Goal: Transaction & Acquisition: Purchase product/service

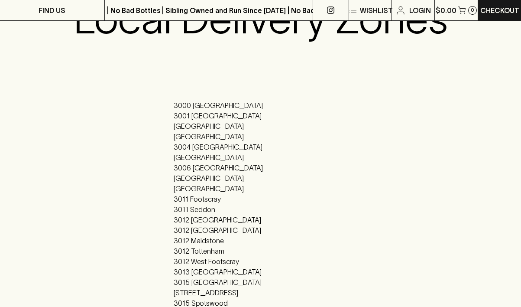
scroll to position [159, 0]
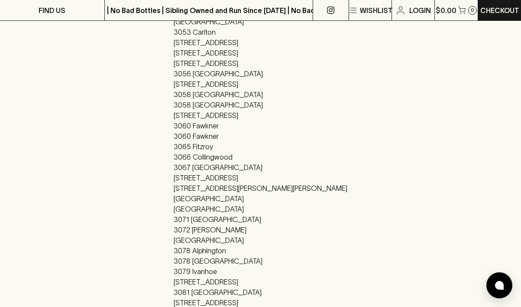
scroll to position [637, 0]
click at [251, 243] on li "3073 Reservoir" at bounding box center [261, 239] width 174 height 10
click at [250, 240] on li "3073 Reservoir" at bounding box center [261, 239] width 174 height 10
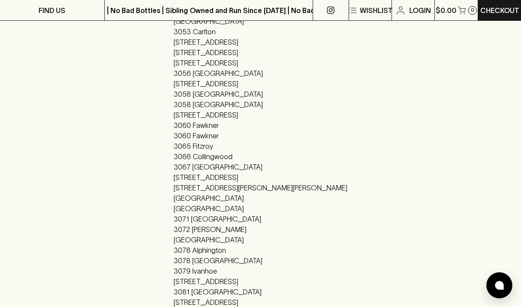
click at [250, 240] on li "3073 Reservoir" at bounding box center [261, 239] width 174 height 10
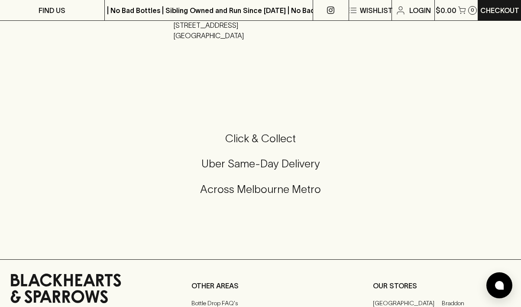
scroll to position [1477, 0]
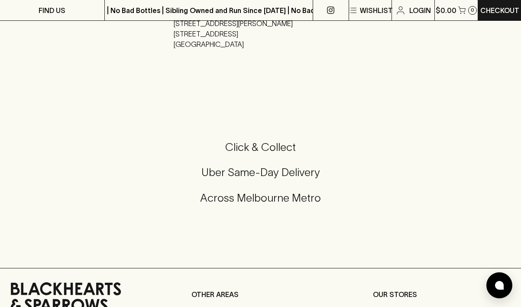
click at [260, 173] on h5 "Uber Same-Day Delivery" at bounding box center [260, 172] width 501 height 14
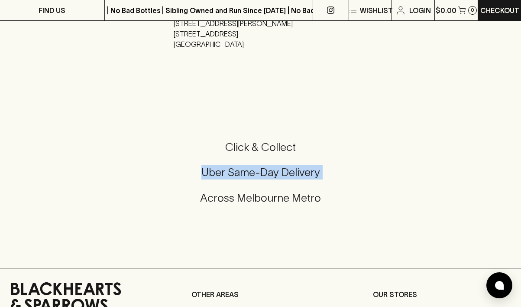
copy h5 "Uber Same-Day Delivery"
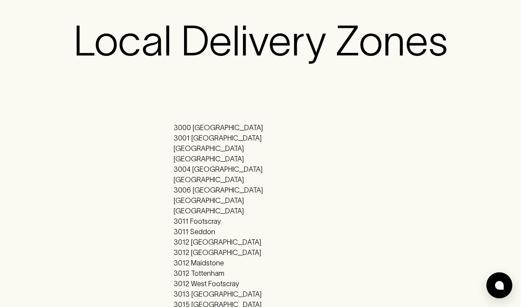
scroll to position [0, 0]
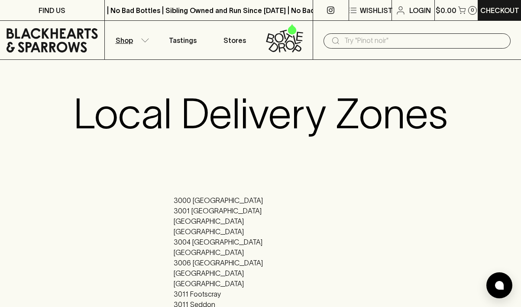
click at [119, 39] on p "Shop" at bounding box center [124, 40] width 17 height 10
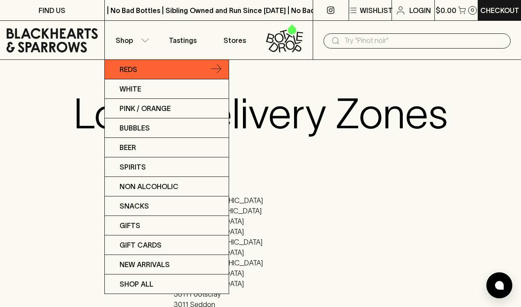
click at [140, 75] on link "Reds" at bounding box center [167, 70] width 124 height 20
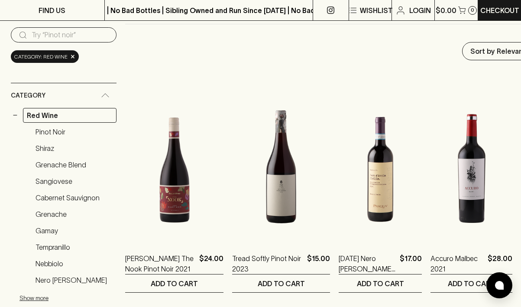
scroll to position [113, 0]
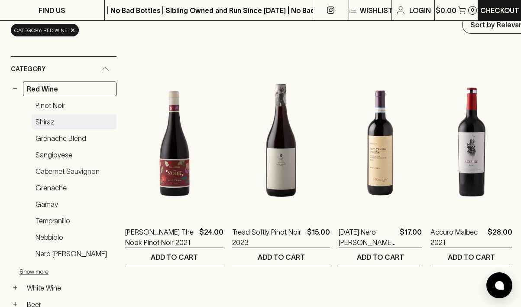
click at [58, 118] on link "Shiraz" at bounding box center [74, 121] width 85 height 15
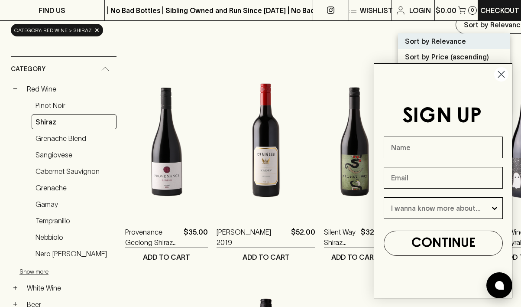
click at [502, 74] on circle "Close dialog" at bounding box center [502, 74] width 14 height 14
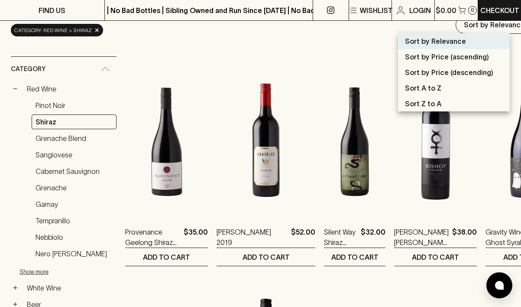
click at [469, 41] on li "Sort by Relevance" at bounding box center [454, 41] width 112 height 16
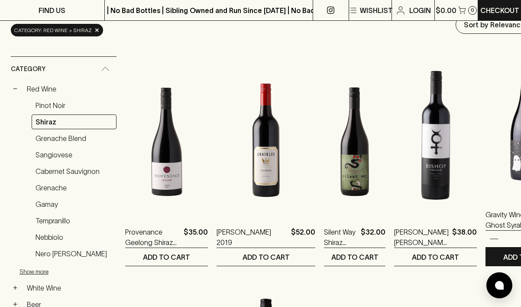
click at [486, 170] on img at bounding box center [527, 121] width 83 height 152
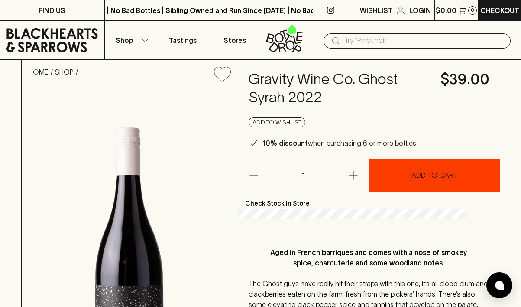
click at [412, 180] on p "ADD TO CART" at bounding box center [435, 175] width 46 height 10
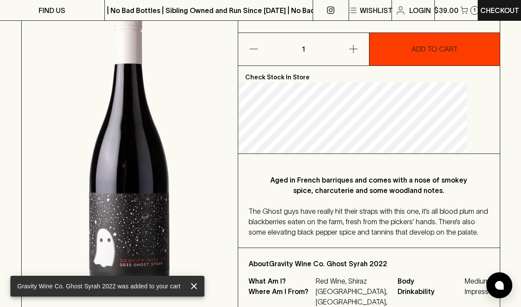
scroll to position [145, 0]
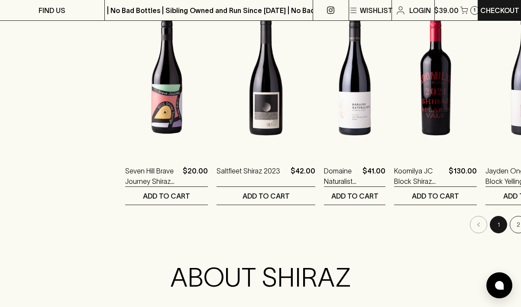
scroll to position [865, 0]
click at [510, 222] on button "2" at bounding box center [518, 223] width 17 height 17
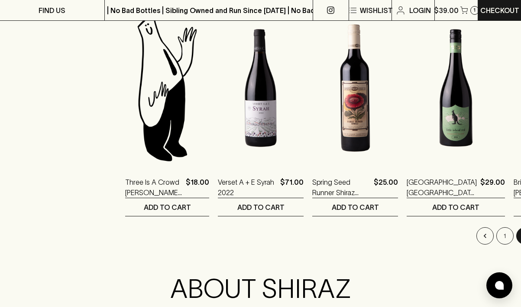
scroll to position [858, 0]
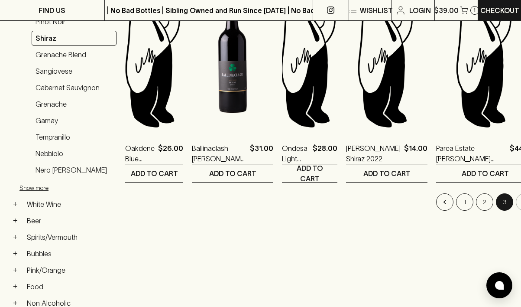
scroll to position [197, 0]
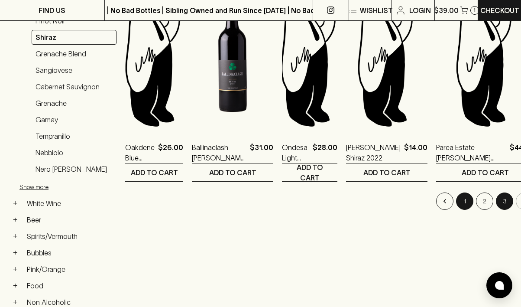
click at [456, 201] on button "1" at bounding box center [464, 200] width 17 height 17
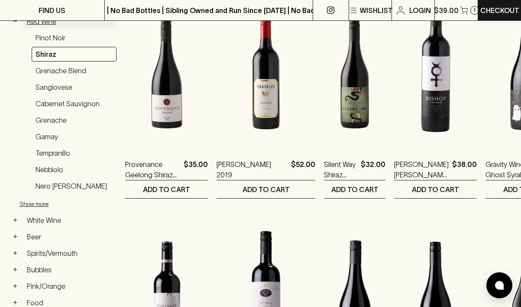
scroll to position [181, 0]
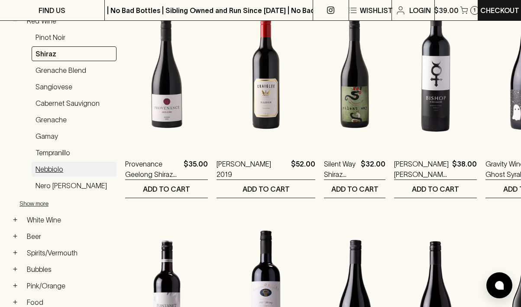
click at [50, 174] on link "Nebbiolo" at bounding box center [74, 169] width 85 height 15
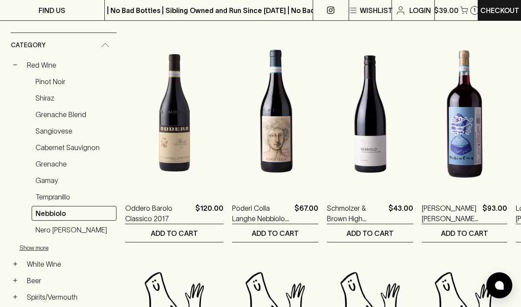
scroll to position [141, 0]
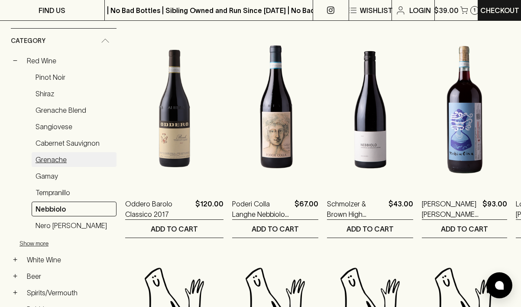
click at [60, 157] on link "Grenache" at bounding box center [74, 159] width 85 height 15
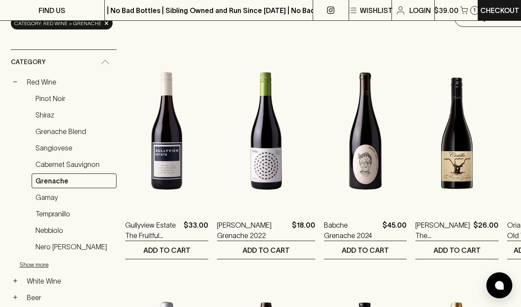
scroll to position [108, 0]
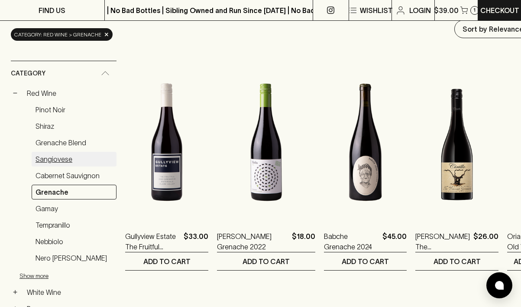
click at [61, 157] on link "Sangiovese" at bounding box center [74, 159] width 85 height 15
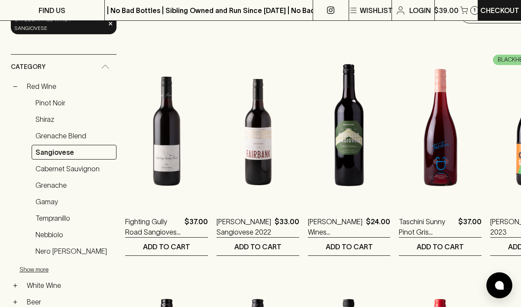
scroll to position [143, 0]
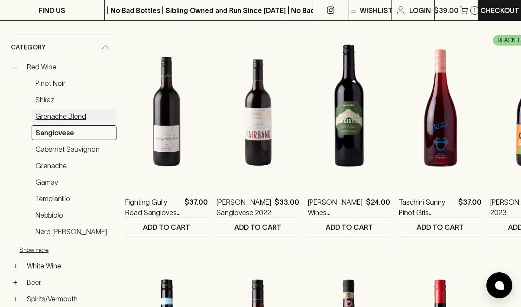
click at [52, 109] on link "Grenache Blend" at bounding box center [74, 116] width 85 height 15
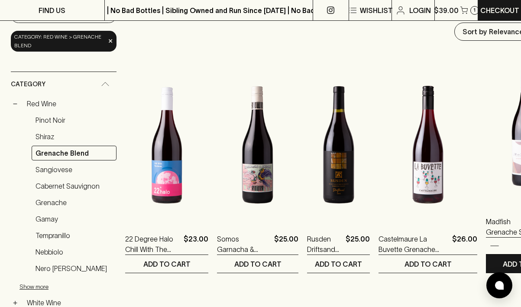
scroll to position [145, 0]
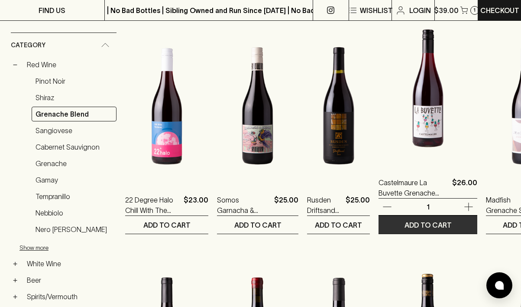
click at [405, 226] on p "ADD TO CART" at bounding box center [428, 225] width 47 height 10
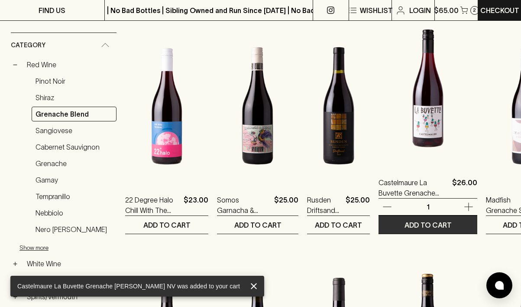
click at [405, 222] on p "ADD TO CART" at bounding box center [428, 225] width 47 height 10
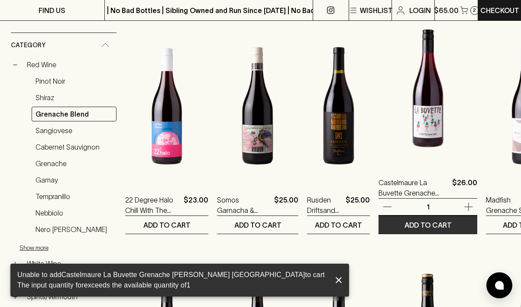
click at [382, 202] on icon "button" at bounding box center [387, 207] width 10 height 10
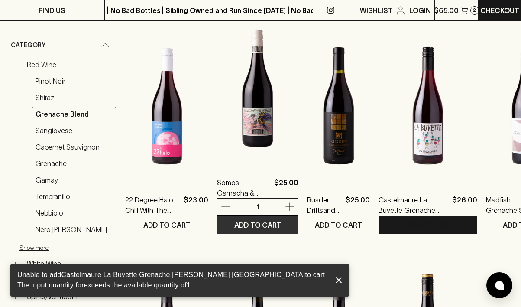
click at [237, 228] on p "ADD TO CART" at bounding box center [257, 225] width 47 height 10
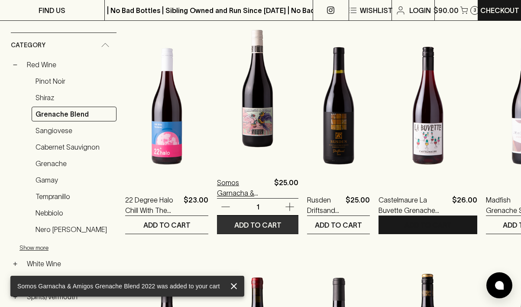
click at [232, 192] on p "Somos Garnacha & Amigos Grenache Blend 2022" at bounding box center [244, 187] width 54 height 21
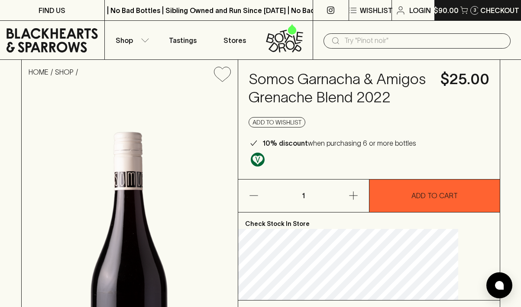
click at [461, 11] on icon "button" at bounding box center [464, 10] width 7 height 7
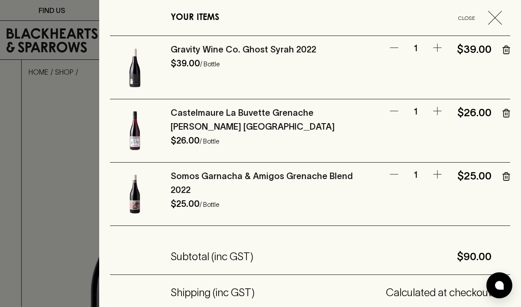
click at [505, 112] on icon "button" at bounding box center [507, 113] width 8 height 9
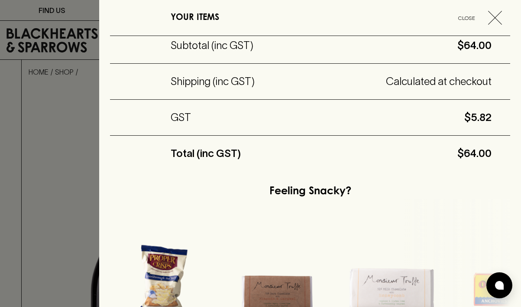
scroll to position [257, 0]
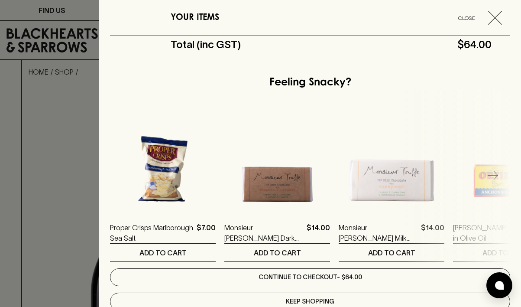
click at [332, 275] on link "Continue to checkout - $64.00" at bounding box center [310, 277] width 400 height 18
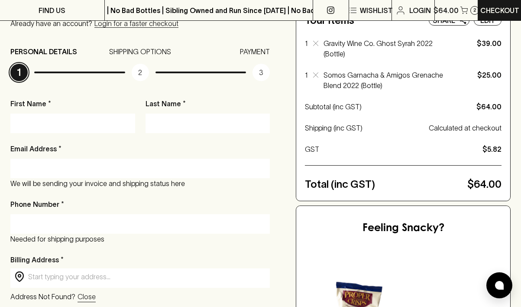
scroll to position [117, 0]
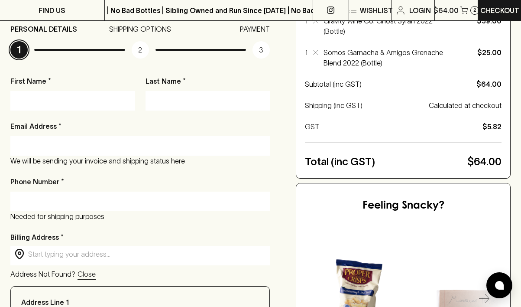
click at [71, 99] on input "First Name *" at bounding box center [73, 101] width 112 height 14
click at [66, 101] on input "First Name *" at bounding box center [73, 101] width 112 height 14
type input "Grant"
type input "A Osborne"
type input "munkart@gmail.com"
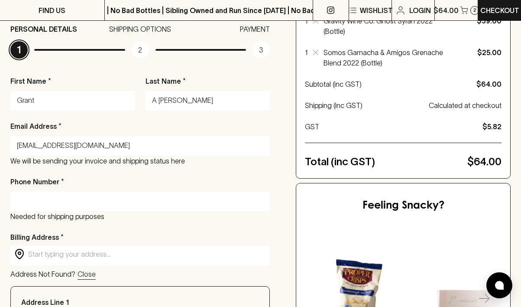
type input "0406937730"
type input "8 Emma Ave, reservoir"
type input "reservoir"
type input "RESERVOIR"
type input "3073"
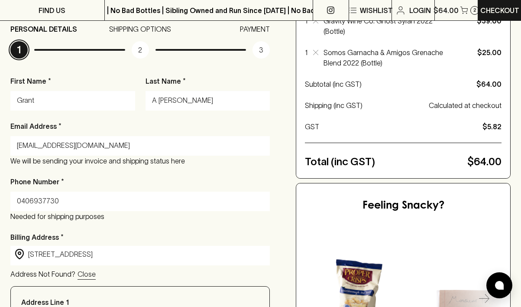
type input "VIC"
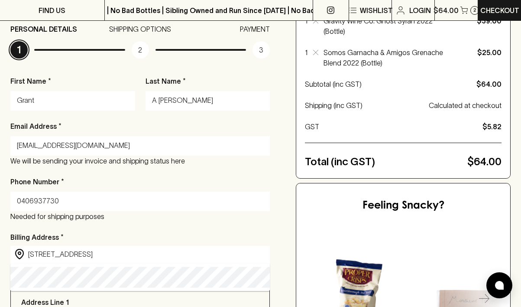
click at [159, 99] on input "A Osborne" at bounding box center [208, 101] width 112 height 14
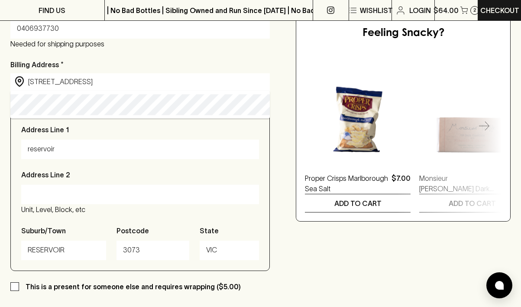
scroll to position [297, 0]
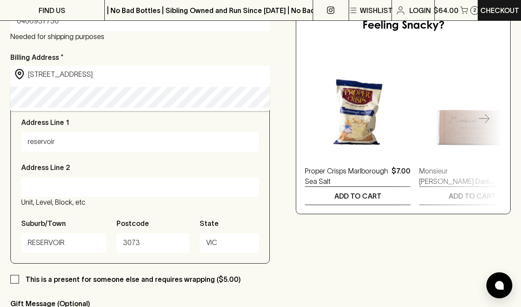
type input "Osborne"
click at [61, 75] on input "8 Emma Ave, reservoir" at bounding box center [147, 74] width 238 height 10
click at [57, 147] on input "reservoir" at bounding box center [140, 142] width 225 height 14
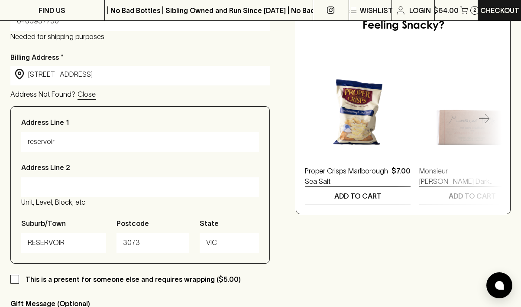
click at [57, 147] on input "reservoir" at bounding box center [140, 142] width 225 height 14
paste input "8 Emma Ave,"
click at [68, 141] on input "8 Emma Ave, reservoir" at bounding box center [140, 142] width 225 height 14
type input "8 Emma Ave"
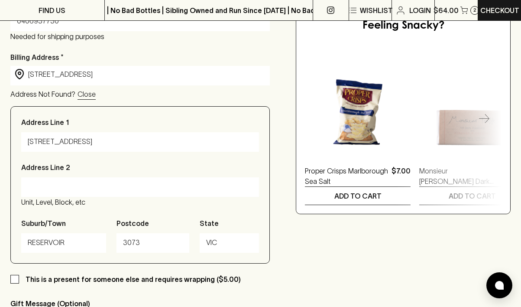
click at [126, 149] on input "8 Emma Ave" at bounding box center [140, 142] width 225 height 14
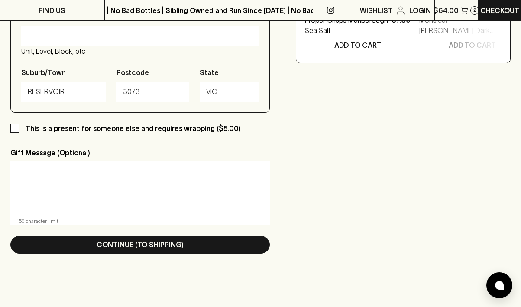
scroll to position [467, 0]
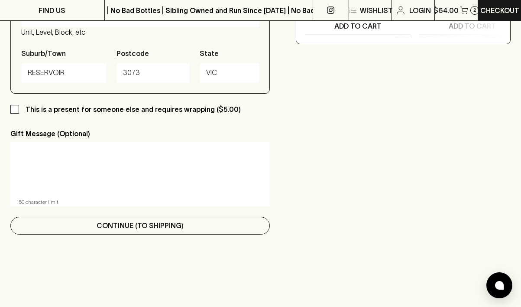
click at [162, 224] on p "Continue (To Shipping)" at bounding box center [140, 225] width 87 height 10
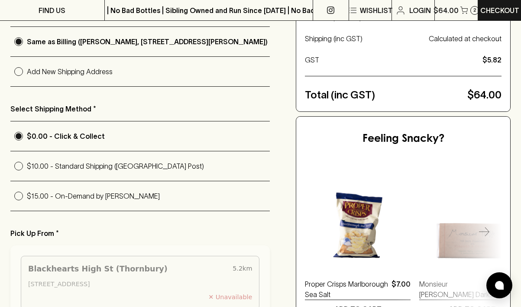
scroll to position [187, 0]
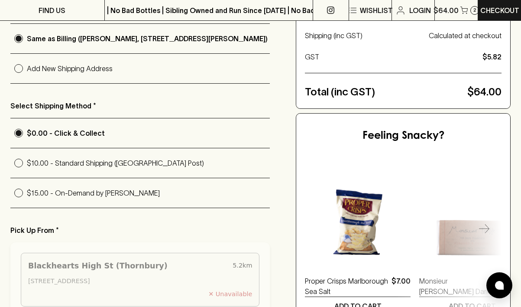
click at [131, 199] on label "$15.00 - On-Demand by Uber" at bounding box center [140, 192] width 260 height 29
click at [27, 199] on input "$15.00 - On-Demand by Uber" at bounding box center [18, 193] width 16 height 16
radio input "true"
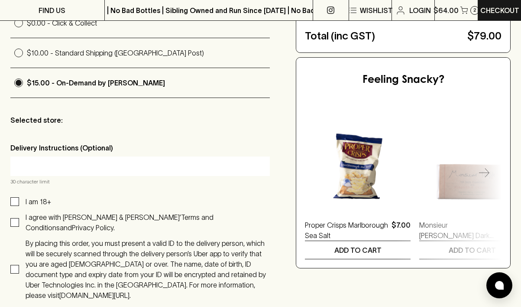
scroll to position [299, 0]
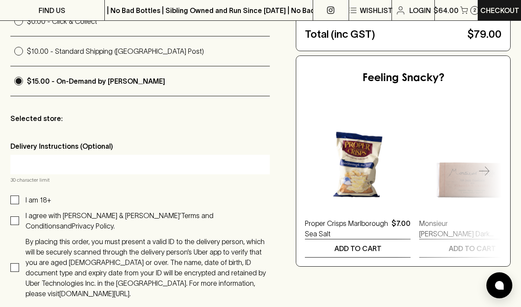
click at [15, 200] on input "I am 18+" at bounding box center [14, 199] width 9 height 9
checkbox input "true"
click at [19, 217] on input "I agree with Blackhearts & Sparrows’ Terms and Conditions and Privacy Policy." at bounding box center [14, 220] width 9 height 9
checkbox input "true"
click at [17, 263] on input "By placing this order, you must present a valid ID to the delivery person, whic…" at bounding box center [14, 267] width 9 height 9
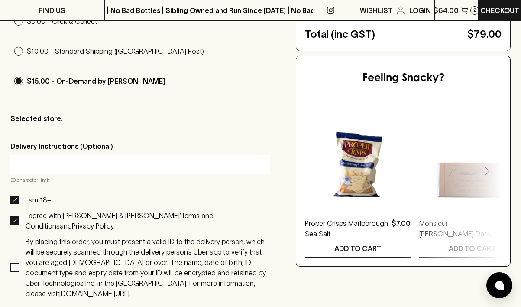
checkbox input "true"
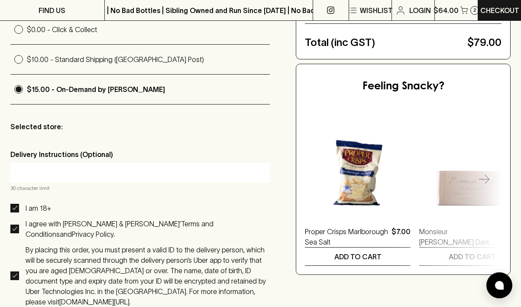
scroll to position [266, 0]
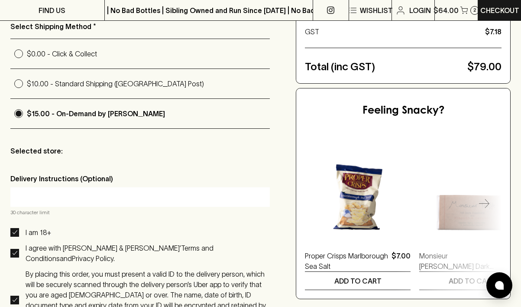
click at [484, 199] on icon "button" at bounding box center [484, 204] width 10 height 10
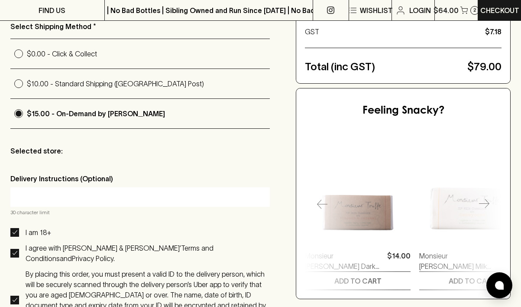
click at [484, 199] on icon "button" at bounding box center [484, 204] width 10 height 10
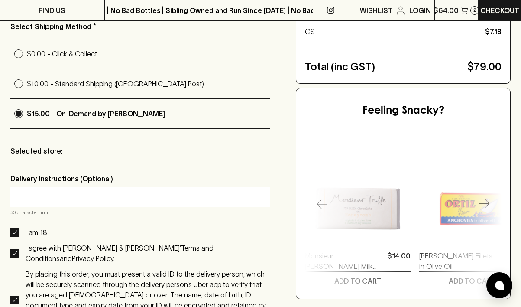
click at [484, 199] on icon "button" at bounding box center [484, 204] width 10 height 10
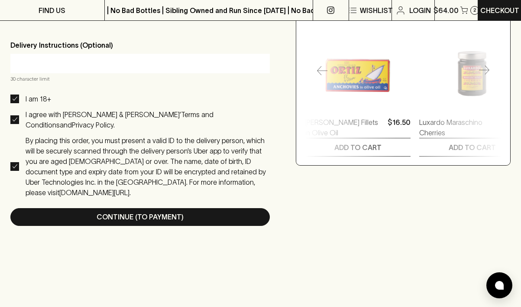
scroll to position [407, 0]
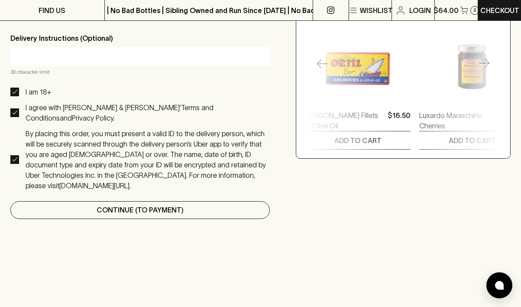
click at [160, 201] on button "Continue (To Payment)" at bounding box center [140, 210] width 260 height 18
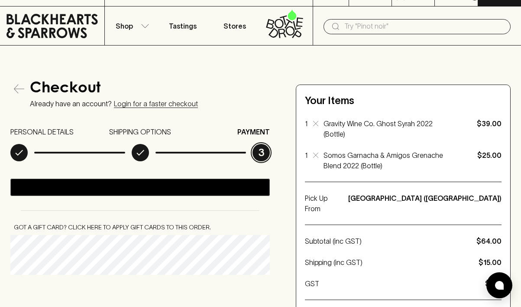
scroll to position [36, 0]
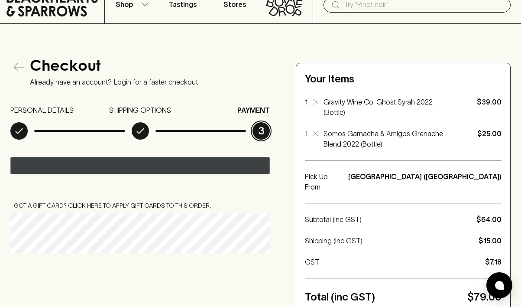
click at [181, 167] on div "@import url(//fonts.googleapis.com/css?family=Google+Sans_old:500) ••••••" at bounding box center [199, 166] width 156 height 13
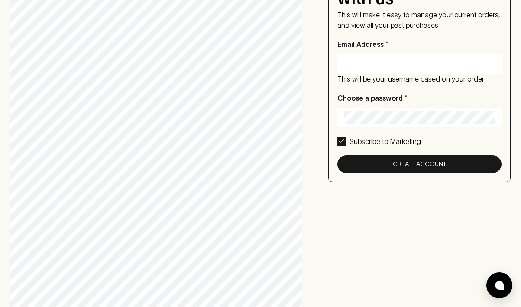
scroll to position [15, 0]
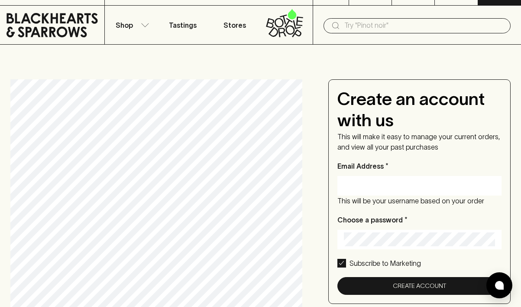
click at [392, 186] on input "Email Address *" at bounding box center [419, 186] width 151 height 14
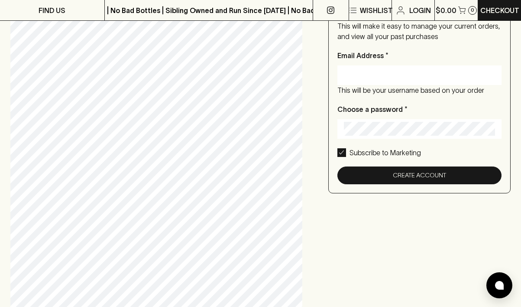
scroll to position [139, 0]
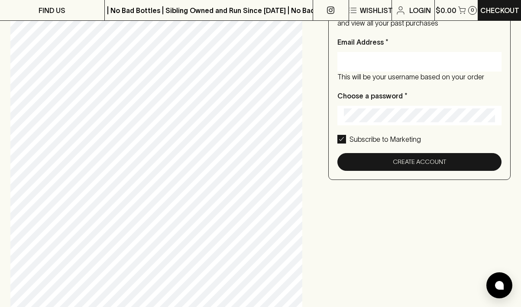
click at [394, 68] on input "Email Address *" at bounding box center [419, 62] width 151 height 14
type input "munkart@gmail.com"
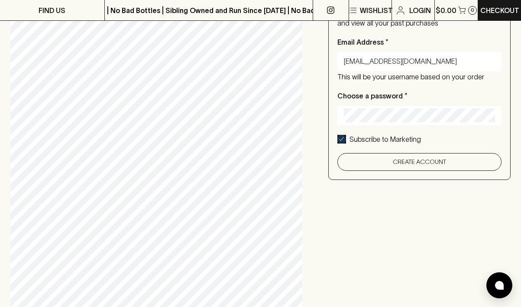
click at [413, 161] on button "Create Account" at bounding box center [420, 162] width 164 height 18
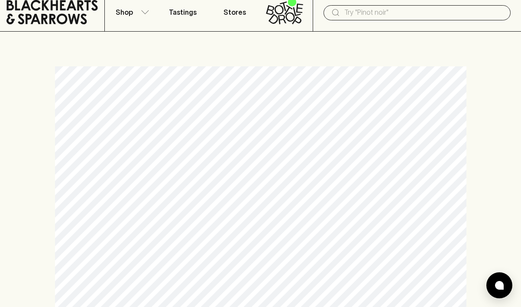
scroll to position [27, 0]
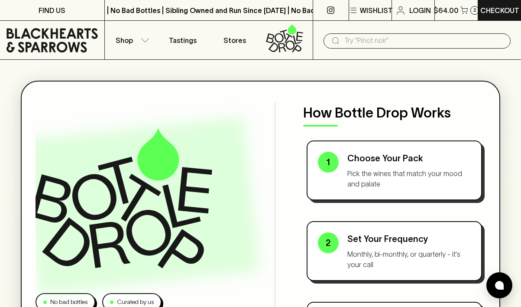
scroll to position [101, 0]
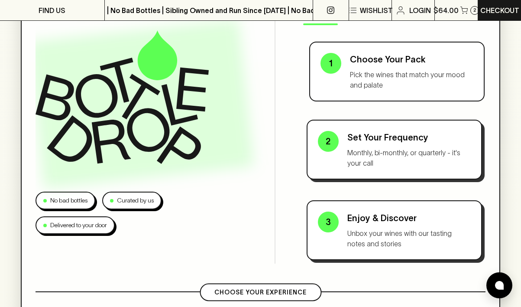
click at [391, 72] on p "Pick the wines that match your mood and palate" at bounding box center [412, 79] width 124 height 21
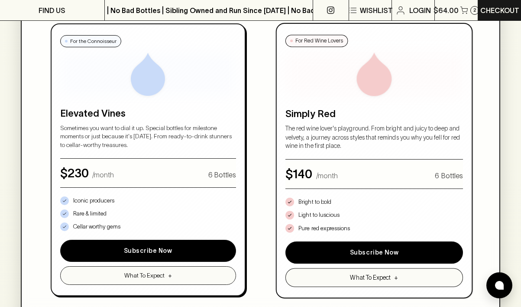
scroll to position [820, 0]
